Goal: Communication & Community: Ask a question

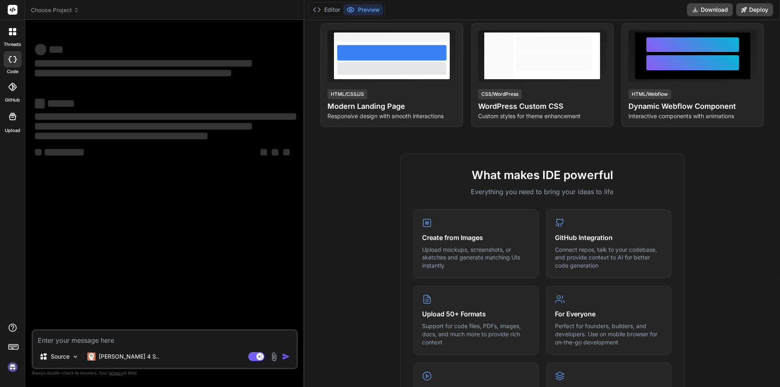
scroll to position [203, 0]
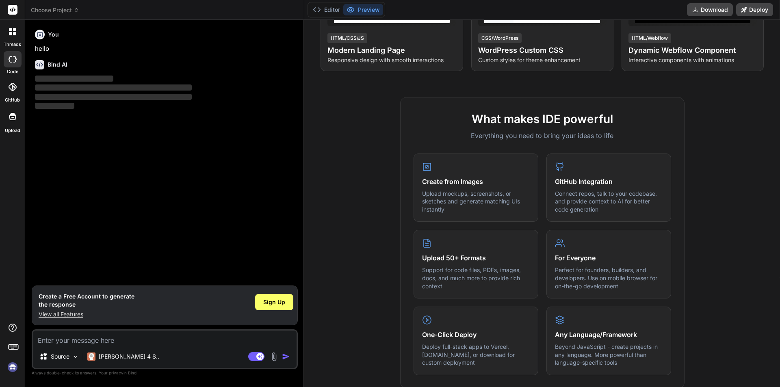
type textarea "x"
click at [59, 341] on textarea at bounding box center [165, 338] width 264 height 15
type textarea "h"
type textarea "x"
type textarea "hi"
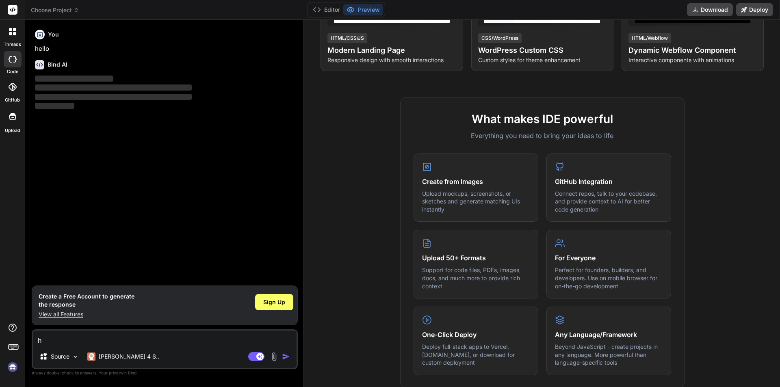
type textarea "x"
type textarea "hi"
click at [286, 355] on img "button" at bounding box center [286, 357] width 8 height 8
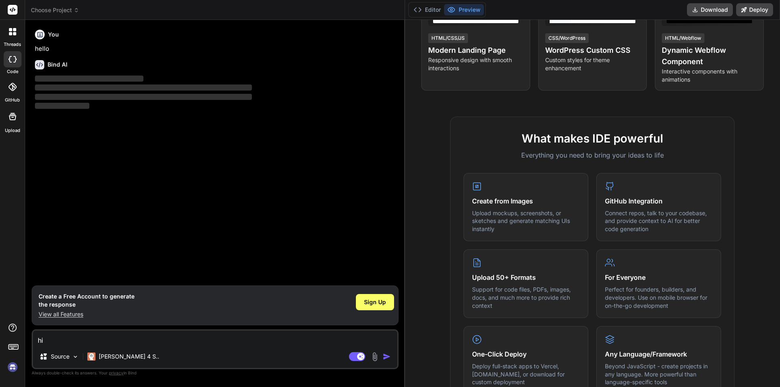
type textarea "x"
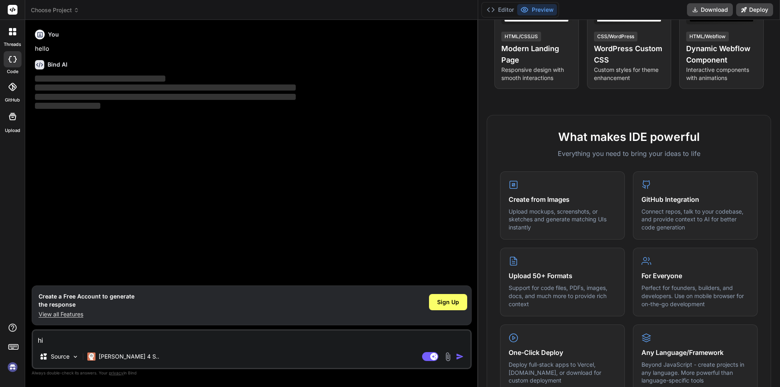
drag, startPoint x: 304, startPoint y: 106, endPoint x: 599, endPoint y: 104, distance: 295.3
click at [599, 104] on div "threads code GitHub Upload Choose Project Created with Pixso. Bind AI Web Searc…" at bounding box center [390, 193] width 780 height 387
click at [119, 230] on div "You hello Bind AI ‌ ‌ ‌ ‌" at bounding box center [252, 155] width 438 height 259
click at [60, 342] on textarea "hi" at bounding box center [252, 338] width 438 height 15
click at [458, 355] on img "button" at bounding box center [460, 357] width 8 height 8
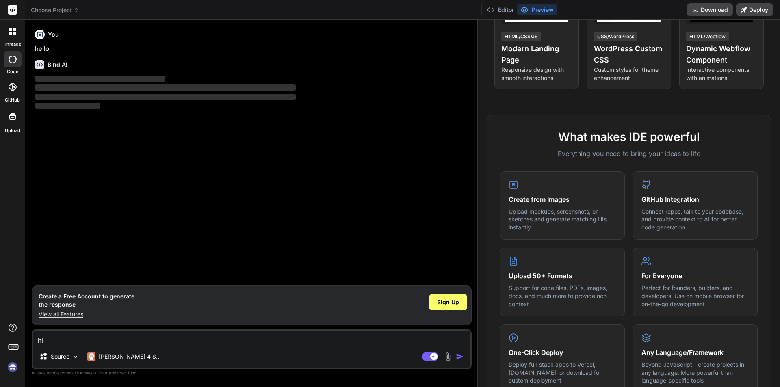
click at [202, 171] on div "You hello Bind AI ‌ ‌ ‌ ‌" at bounding box center [252, 155] width 438 height 259
click at [161, 53] on p "hello" at bounding box center [252, 48] width 435 height 9
click at [77, 11] on icon at bounding box center [77, 10] width 6 height 6
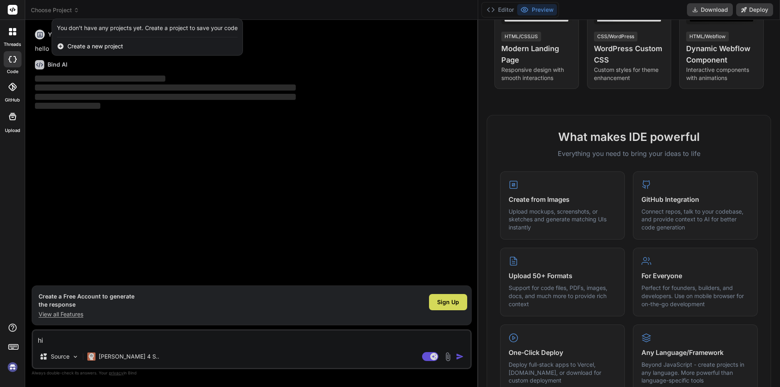
click at [77, 11] on div at bounding box center [390, 193] width 780 height 387
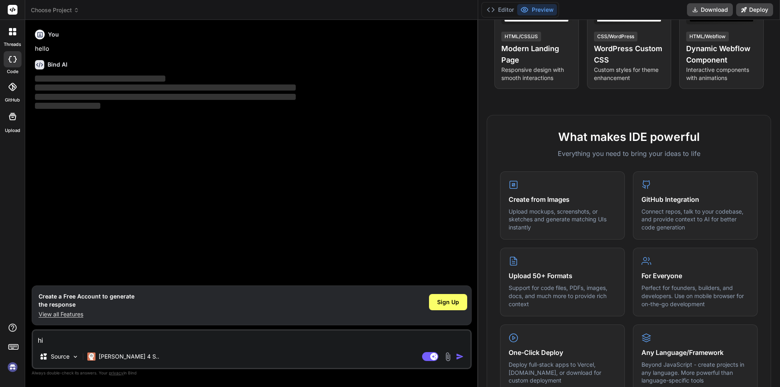
click at [47, 111] on p "‌" at bounding box center [252, 106] width 435 height 9
drag, startPoint x: 59, startPoint y: 324, endPoint x: 50, endPoint y: 364, distance: 40.2
click at [59, 348] on div "You hello Bind AI ‌ ‌ ‌ ‌ Create a Free Account to generate the response View a…" at bounding box center [252, 206] width 440 height 360
click at [62, 338] on textarea "hi" at bounding box center [252, 338] width 438 height 15
click at [159, 178] on div "You hello Bind AI ‌ ‌ ‌ ‌" at bounding box center [252, 155] width 438 height 259
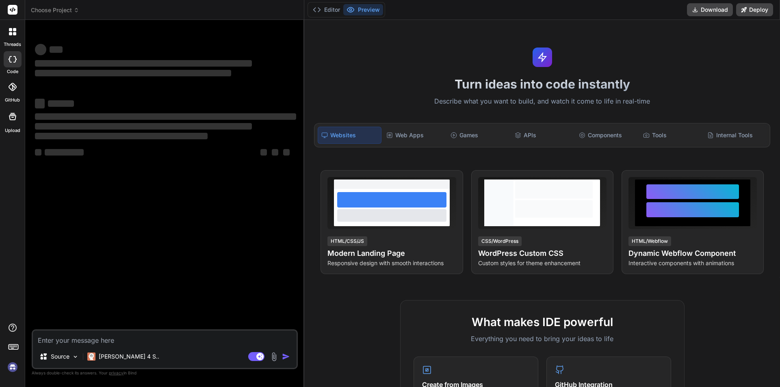
type textarea "x"
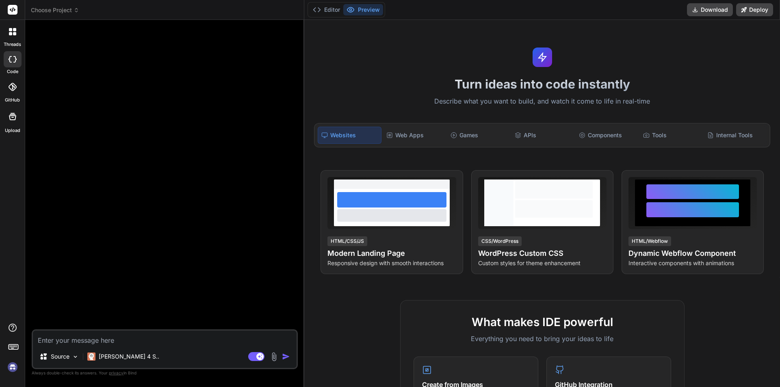
click at [60, 340] on textarea at bounding box center [165, 338] width 264 height 15
type textarea "h"
type textarea "x"
type textarea "hi"
type textarea "x"
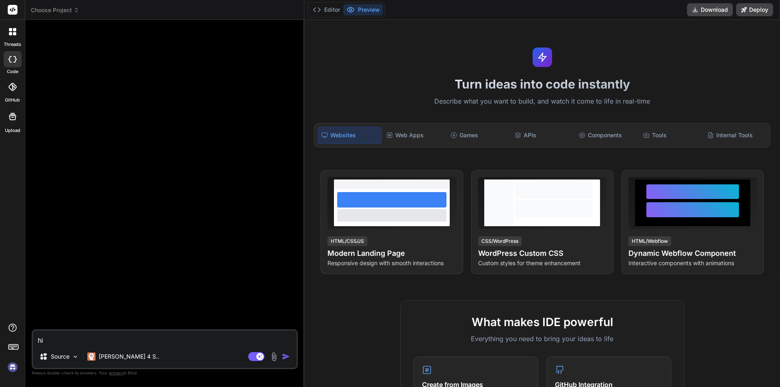
type textarea "hi"
click at [287, 356] on img "button" at bounding box center [286, 357] width 8 height 8
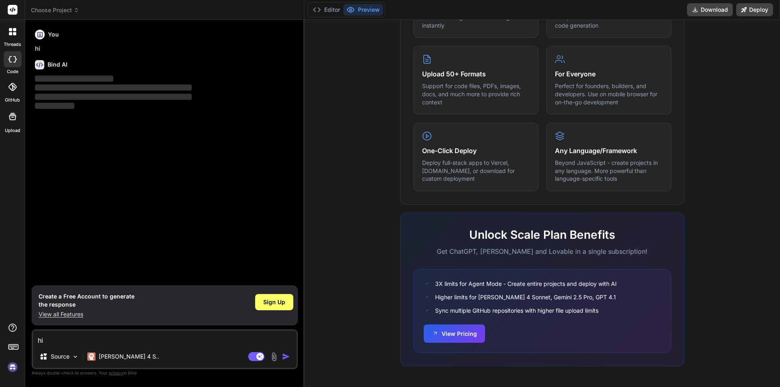
scroll to position [388, 0]
click at [75, 355] on img at bounding box center [75, 356] width 7 height 7
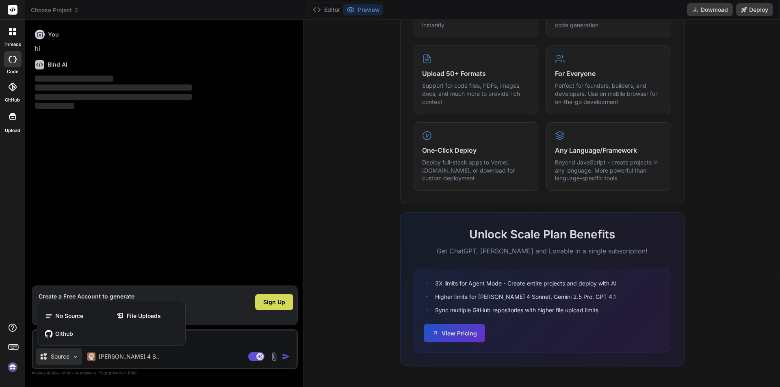
click at [75, 356] on div at bounding box center [390, 193] width 780 height 387
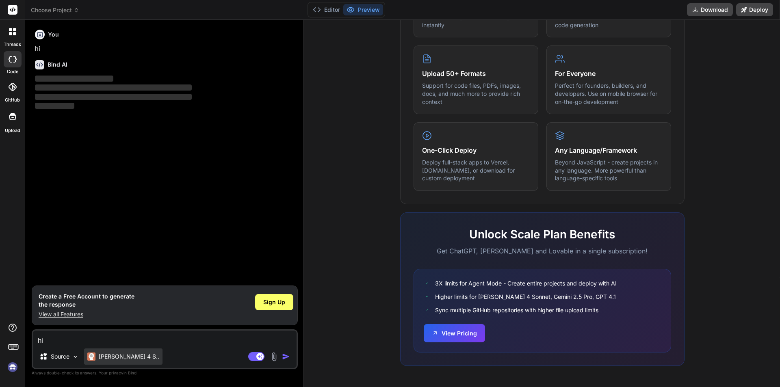
click at [130, 355] on p "Claude 4 S.." at bounding box center [129, 357] width 61 height 8
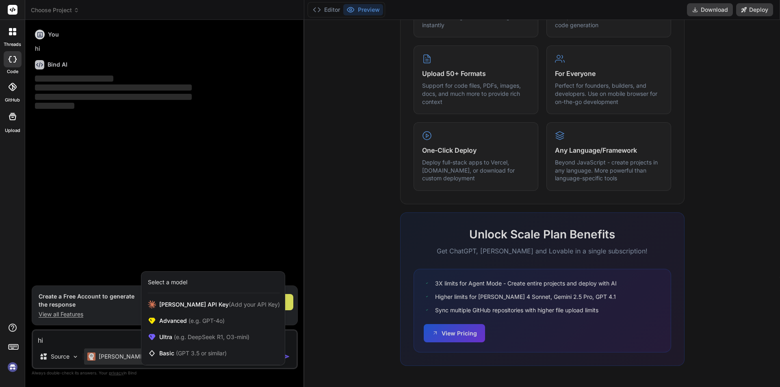
click at [130, 355] on div at bounding box center [390, 193] width 780 height 387
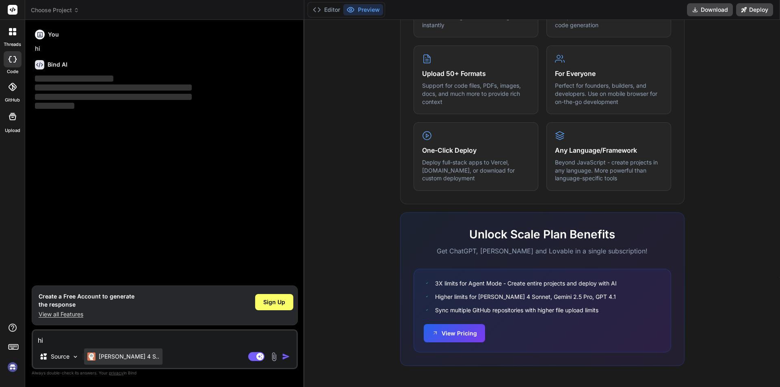
click at [130, 355] on p "Claude 4 S.." at bounding box center [129, 357] width 61 height 8
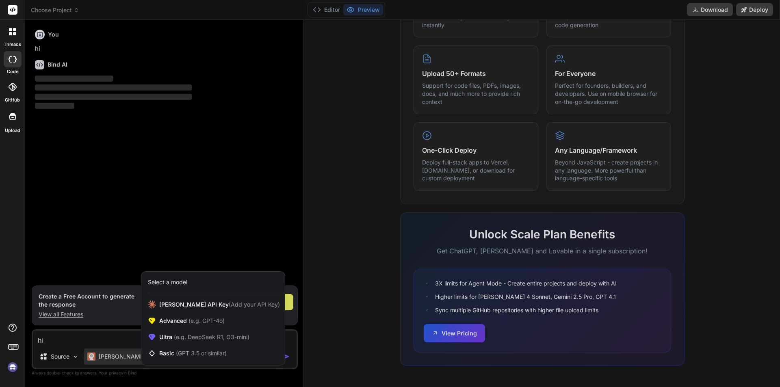
click at [130, 355] on div at bounding box center [390, 193] width 780 height 387
type textarea "x"
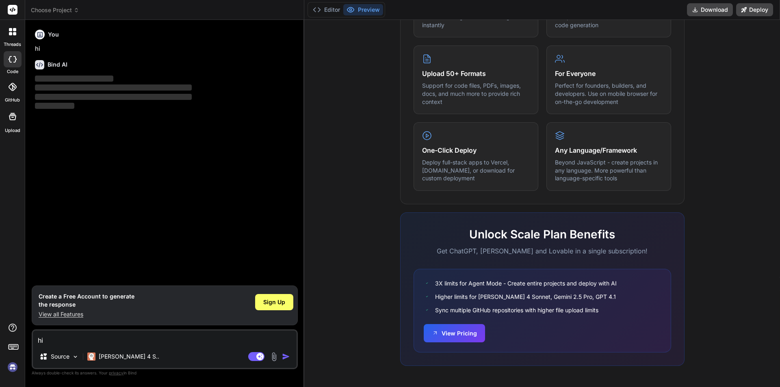
click at [78, 336] on textarea "hi" at bounding box center [165, 338] width 264 height 15
type textarea "w"
type textarea "x"
type textarea "wh"
type textarea "x"
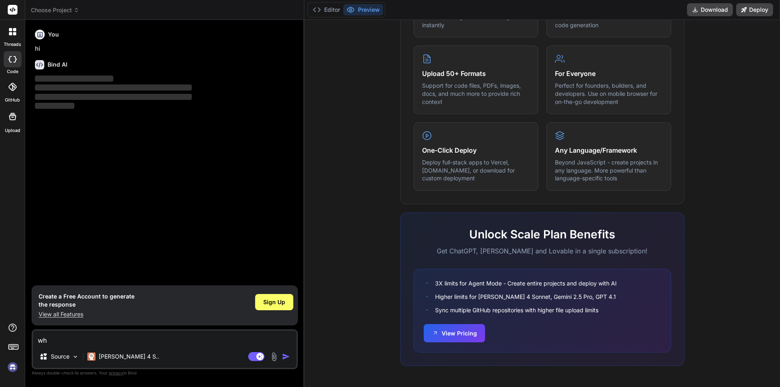
type textarea "wht"
type textarea "x"
type textarea "wht"
type textarea "x"
type textarea "wht"
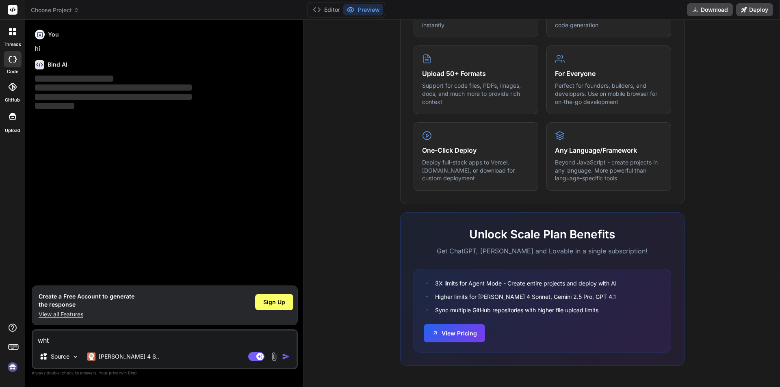
type textarea "x"
type textarea "wh"
type textarea "x"
type textarea "wha"
type textarea "x"
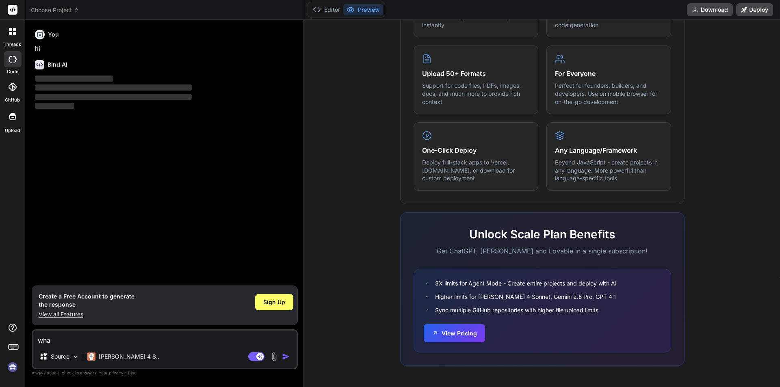
type textarea "what"
type textarea "x"
type textarea "what"
type textarea "x"
type textarea "what i"
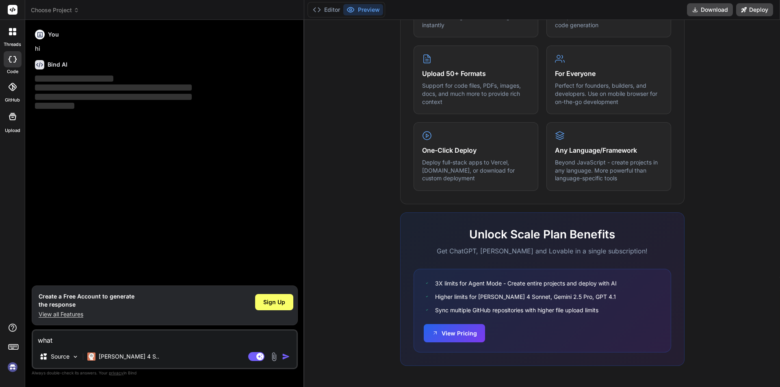
type textarea "x"
type textarea "what is"
type textarea "x"
type textarea "what is"
type textarea "x"
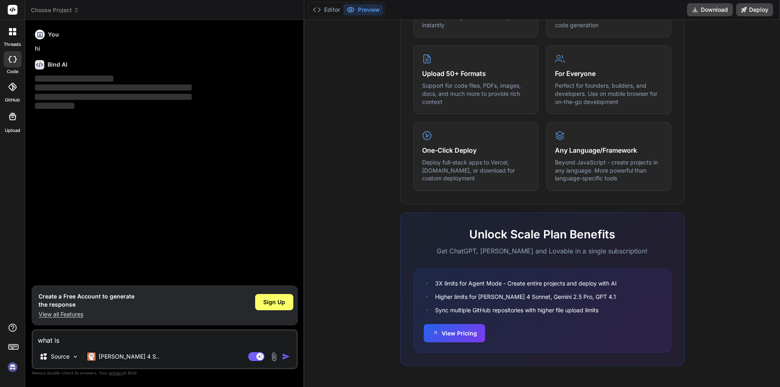
type textarea "what is o"
type textarea "x"
type textarea "what is"
type textarea "x"
type textarea "what is y"
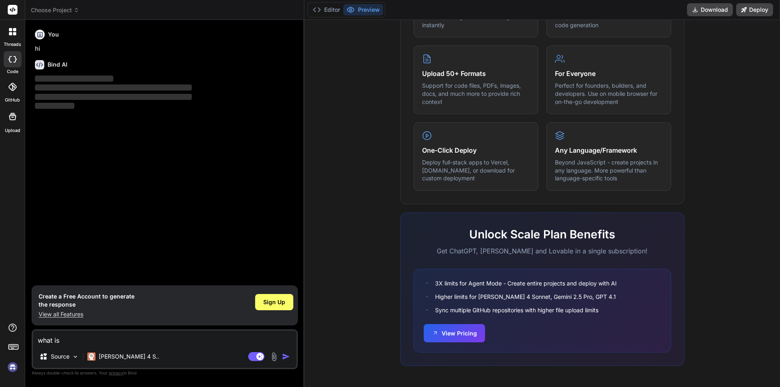
type textarea "x"
type textarea "what is yo"
type textarea "x"
type textarea "what is you"
type textarea "x"
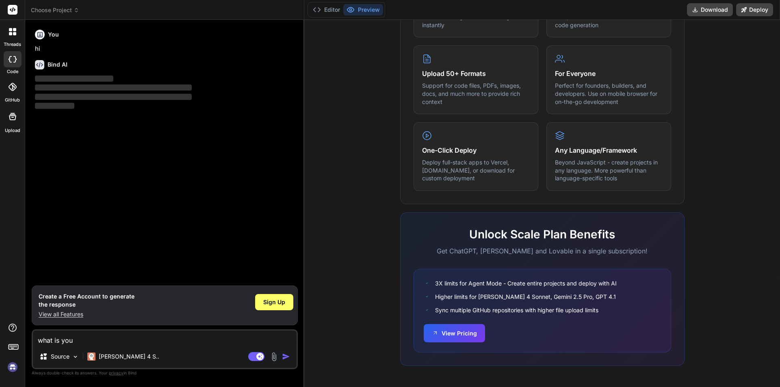
type textarea "what is your"
type textarea "x"
type textarea "what is your"
type textarea "x"
type textarea "what is your n"
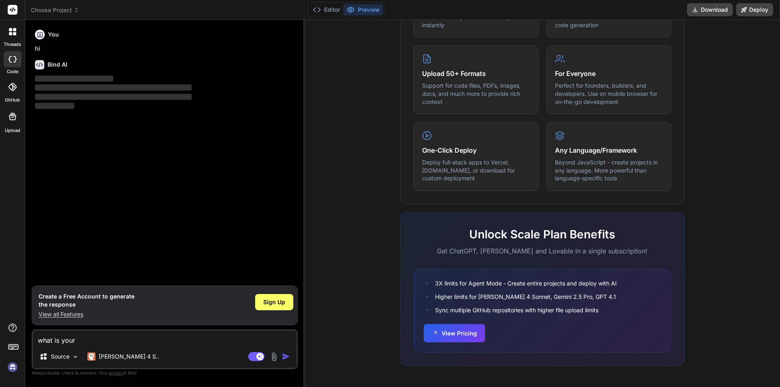
type textarea "x"
type textarea "what is your na"
type textarea "x"
type textarea "what is your nam"
type textarea "x"
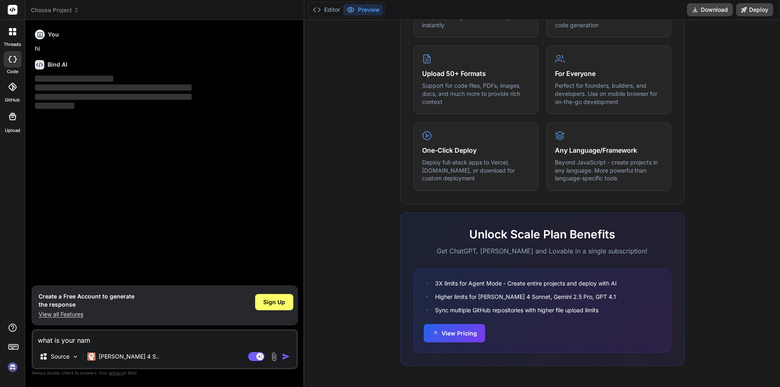
type textarea "what is your name"
type textarea "x"
type textarea "what is your name"
click at [280, 351] on div "Source Claude 4 S.." at bounding box center [165, 359] width 264 height 20
click at [281, 353] on div "Agent Mode. When this toggle is activated, AI automatically makes decisions, re…" at bounding box center [270, 357] width 47 height 10
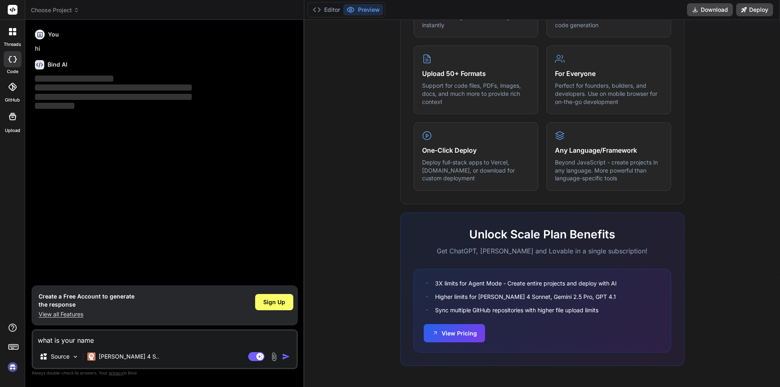
click at [285, 357] on img "button" at bounding box center [286, 357] width 8 height 8
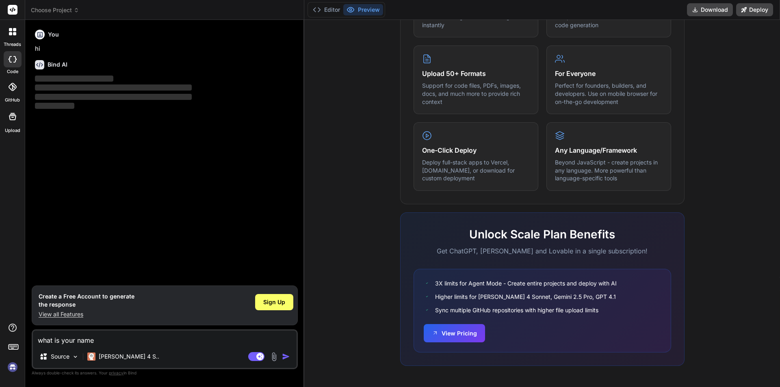
click at [285, 357] on img "button" at bounding box center [286, 357] width 8 height 8
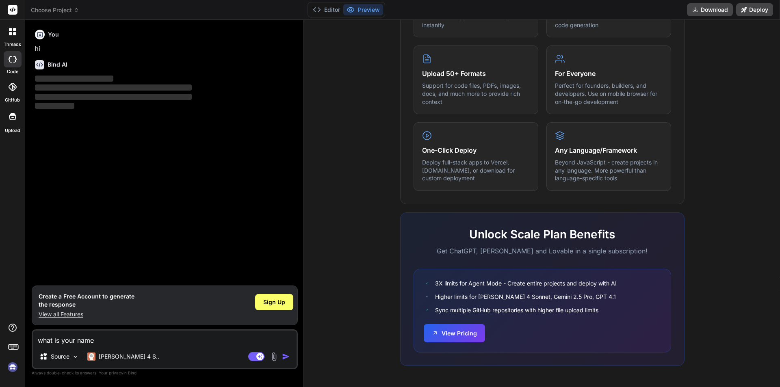
click at [285, 357] on img "button" at bounding box center [286, 357] width 8 height 8
click at [121, 273] on div "You hi Bind AI ‌ ‌ ‌ ‌" at bounding box center [165, 155] width 264 height 259
click at [272, 299] on span "Sign Up" at bounding box center [274, 302] width 22 height 8
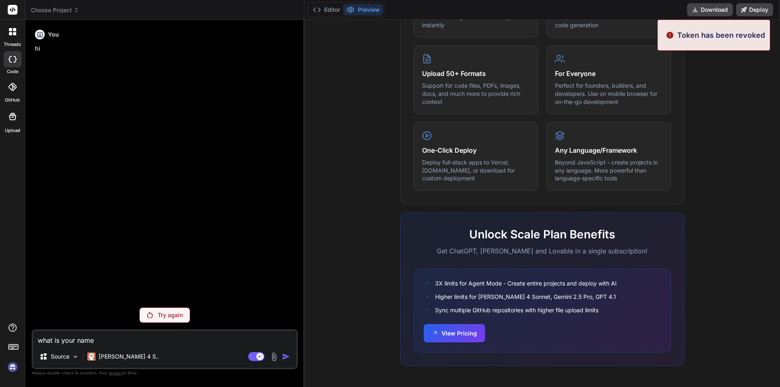
click at [101, 339] on textarea "what is your name" at bounding box center [165, 338] width 264 height 15
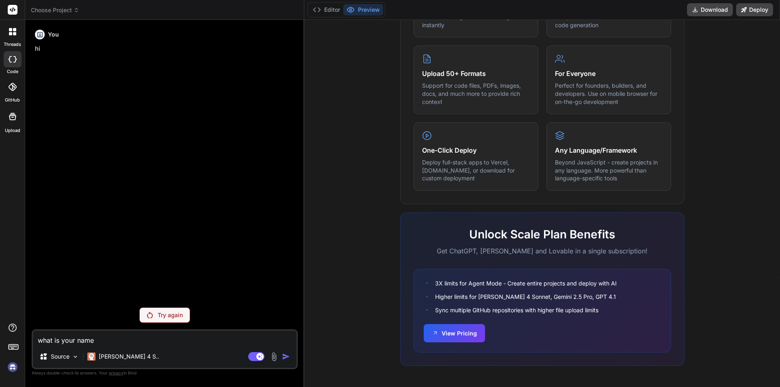
click at [155, 312] on div "Try again" at bounding box center [164, 315] width 51 height 15
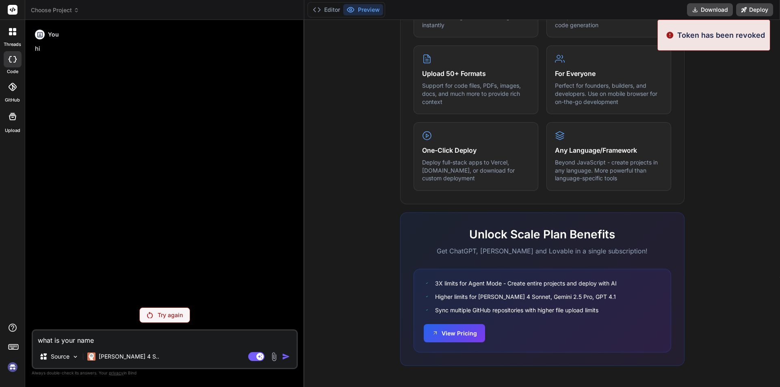
click at [171, 158] on div "You hi" at bounding box center [165, 163] width 264 height 275
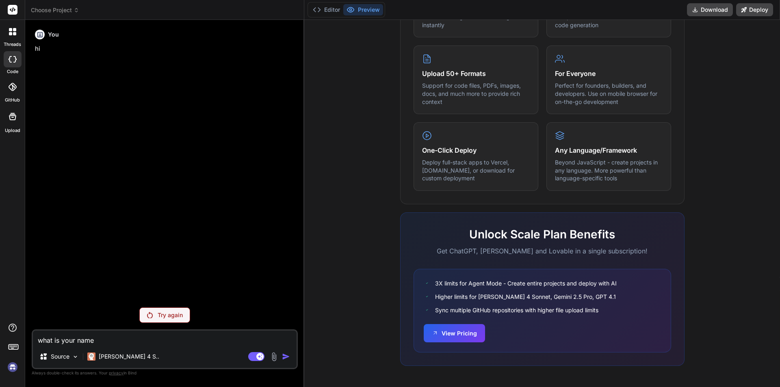
click at [112, 340] on textarea "what is your name" at bounding box center [165, 338] width 264 height 15
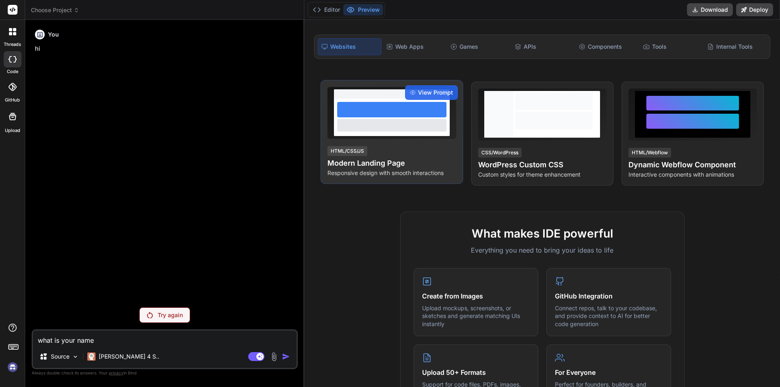
scroll to position [0, 0]
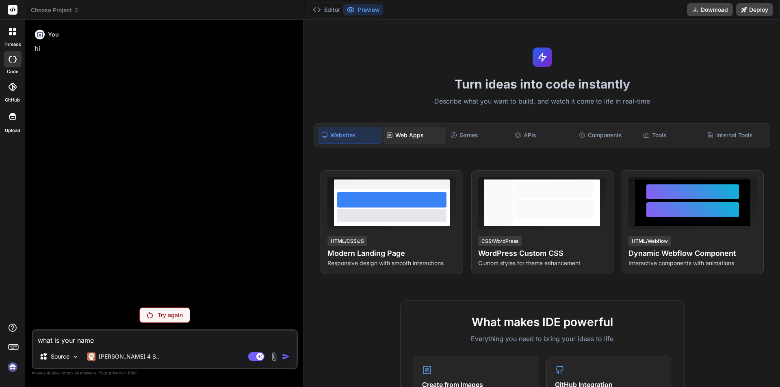
click at [400, 136] on div "Web Apps" at bounding box center [414, 135] width 63 height 17
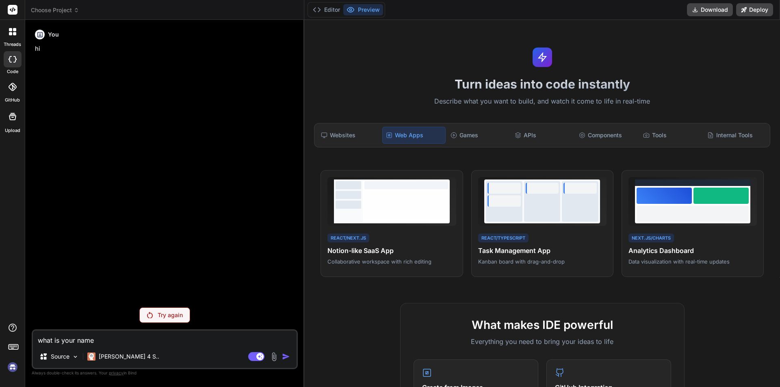
click at [152, 314] on img at bounding box center [150, 315] width 6 height 7
click at [165, 312] on p "Try again" at bounding box center [170, 315] width 25 height 8
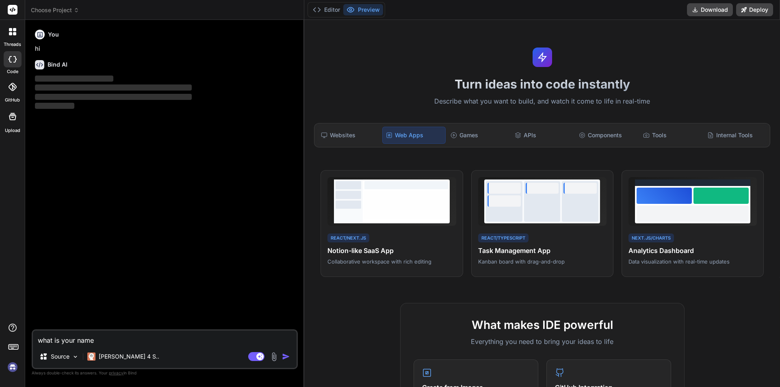
type textarea "x"
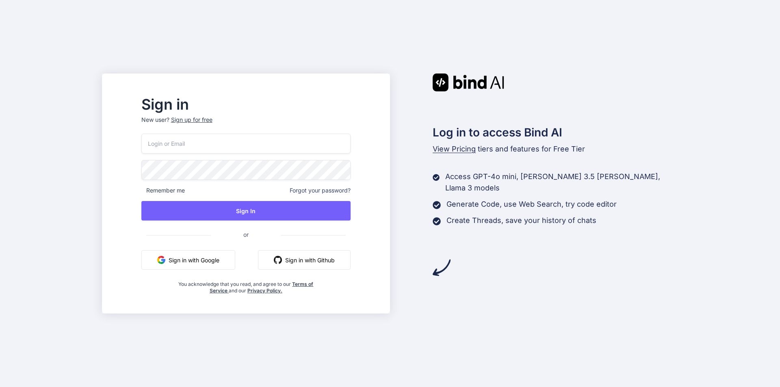
click at [217, 140] on input "email" at bounding box center [245, 144] width 209 height 20
type input "rajanv072@gmail.com"
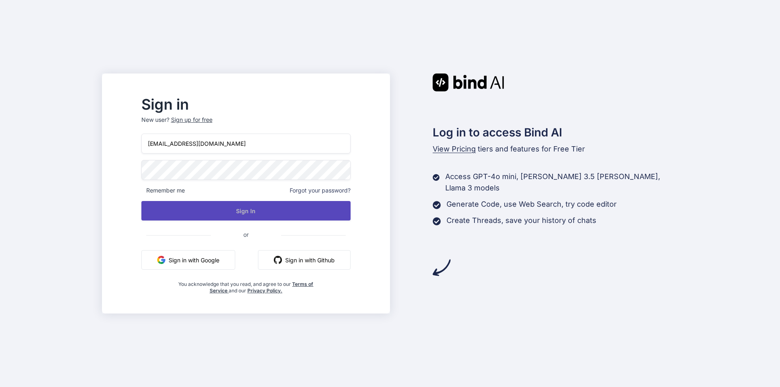
click at [267, 215] on button "Sign In" at bounding box center [245, 211] width 209 height 20
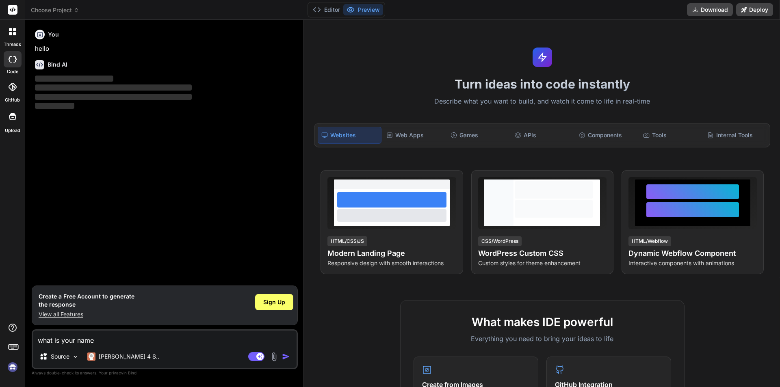
click at [121, 339] on textarea "what is your name" at bounding box center [165, 338] width 264 height 15
click at [117, 310] on div "Create a Free Account to generate the response View all Features" at bounding box center [87, 306] width 96 height 26
click at [162, 242] on div "You hello Bind AI ‌ ‌ ‌ ‌" at bounding box center [165, 155] width 264 height 259
click at [146, 134] on div "You hello Bind AI ‌ ‌ ‌ ‌" at bounding box center [165, 155] width 264 height 259
click at [284, 357] on img "button" at bounding box center [286, 357] width 8 height 8
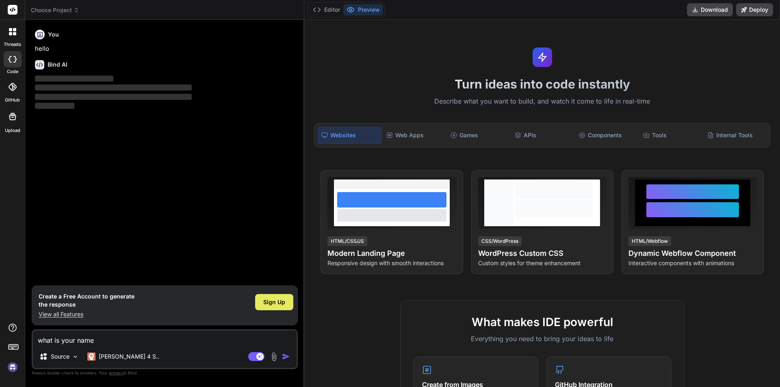
click at [275, 298] on span "Sign Up" at bounding box center [274, 302] width 22 height 8
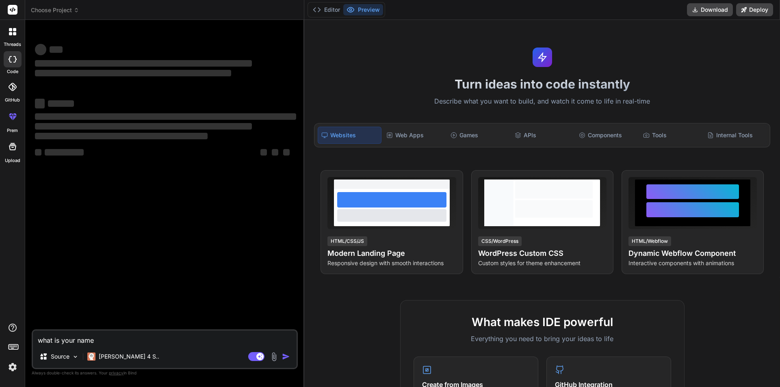
click at [126, 341] on textarea "what is your name" at bounding box center [165, 338] width 264 height 15
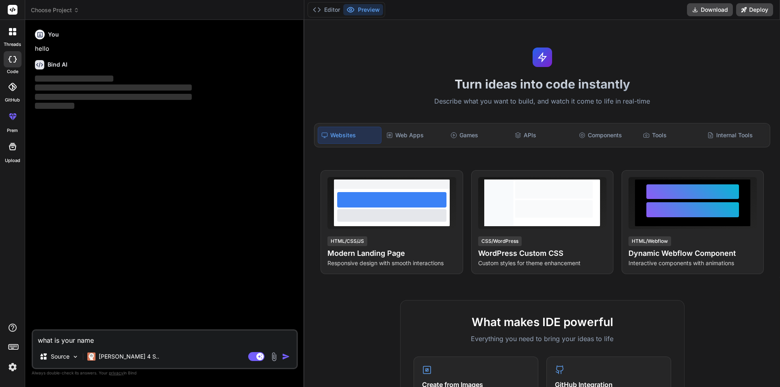
click at [284, 355] on img "button" at bounding box center [286, 357] width 8 height 8
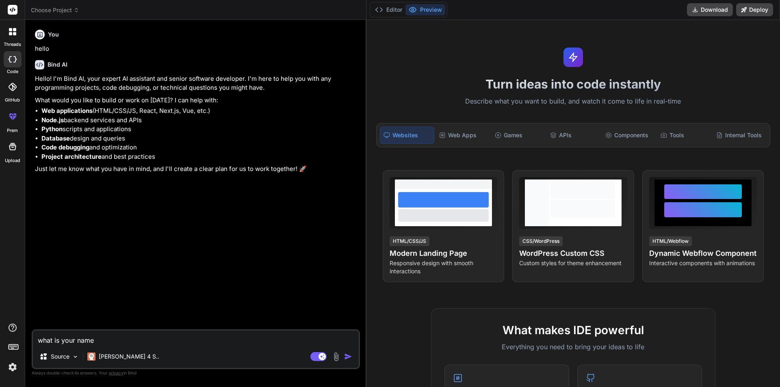
type textarea "x"
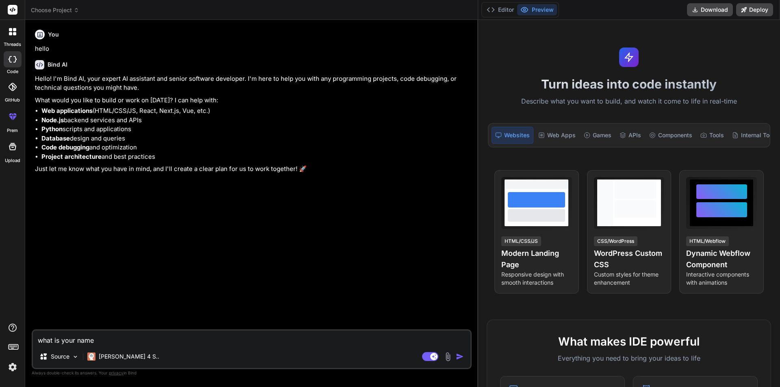
drag, startPoint x: 303, startPoint y: 113, endPoint x: 605, endPoint y: 103, distance: 302.0
click at [605, 103] on div "threads code GitHub prem Upload Choose Project Created with Pixso. Bind AI Web …" at bounding box center [390, 193] width 780 height 387
click at [105, 339] on textarea "what is your name" at bounding box center [252, 338] width 438 height 15
drag, startPoint x: 103, startPoint y: 340, endPoint x: 29, endPoint y: 331, distance: 74.4
click at [29, 331] on div "Bind AI Web Search Created with Pixso. Code Generator You hello Bind AI Hello! …" at bounding box center [251, 203] width 453 height 367
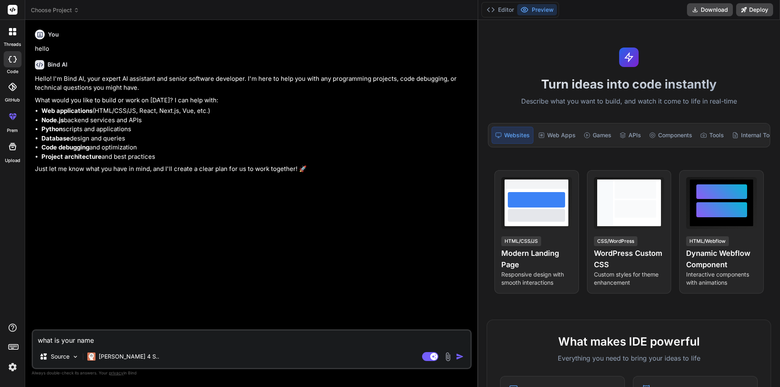
type textarea "x"
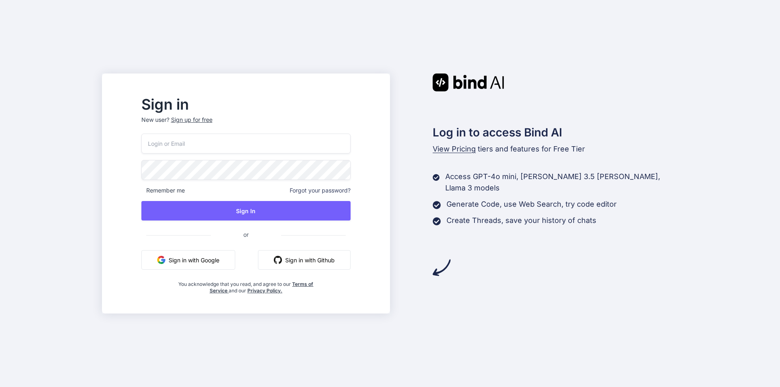
click at [208, 153] on input "email" at bounding box center [245, 144] width 209 height 20
type input "[EMAIL_ADDRESS][DOMAIN_NAME]"
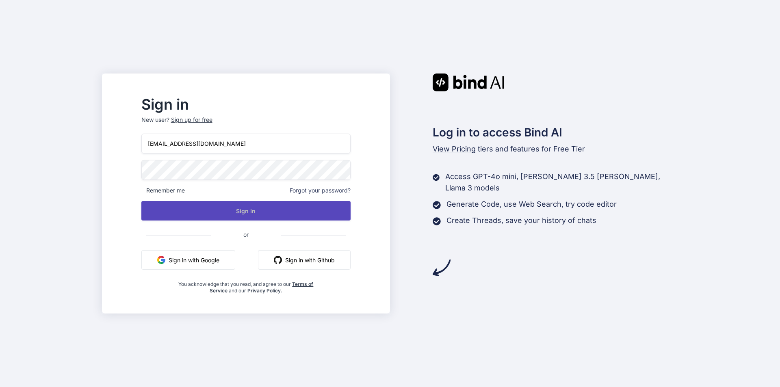
click at [258, 204] on button "Sign In" at bounding box center [245, 211] width 209 height 20
